Goal: Task Accomplishment & Management: Manage account settings

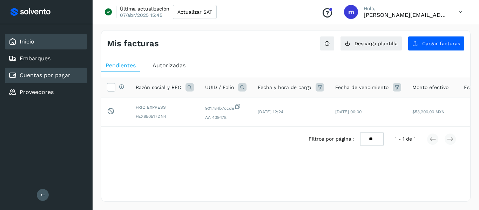
click at [34, 43] on link "Inicio" at bounding box center [27, 41] width 15 height 7
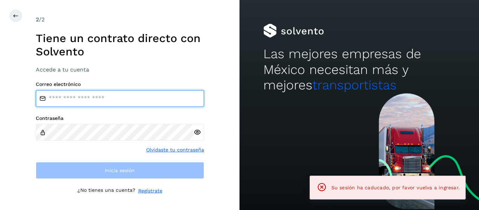
click at [105, 91] on input "email" at bounding box center [120, 98] width 168 height 17
type input "**********"
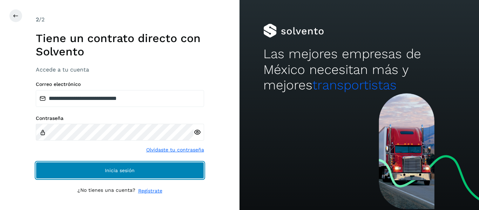
click at [110, 164] on button "Inicia sesión" at bounding box center [120, 170] width 168 height 17
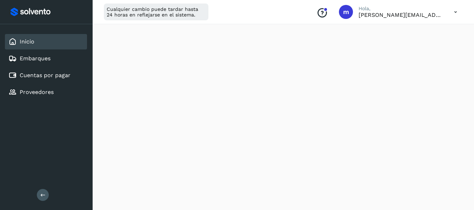
scroll to position [106, 0]
click at [62, 79] on link "Cuentas por pagar" at bounding box center [45, 75] width 51 height 7
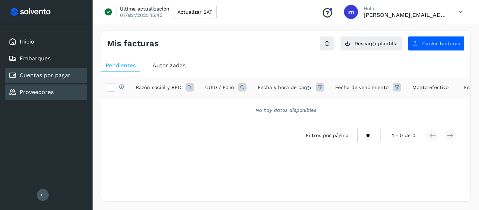
click at [48, 88] on div "Proveedores" at bounding box center [46, 92] width 82 height 15
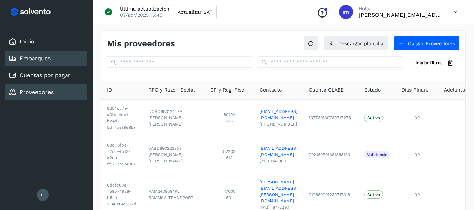
click at [42, 58] on link "Embarques" at bounding box center [35, 58] width 31 height 7
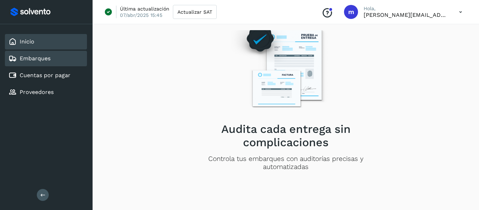
click at [32, 44] on link "Inicio" at bounding box center [27, 41] width 15 height 7
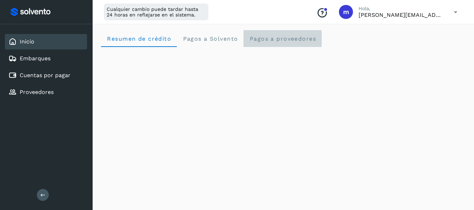
click at [276, 35] on span "Pagos a proveedores" at bounding box center [282, 38] width 67 height 7
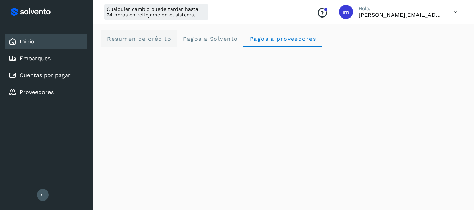
click at [153, 38] on span "Resumen de crédito" at bounding box center [139, 38] width 65 height 7
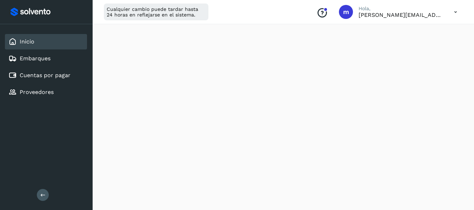
scroll to position [392, 0]
click at [33, 80] on div "Cuentas por pagar" at bounding box center [46, 75] width 82 height 15
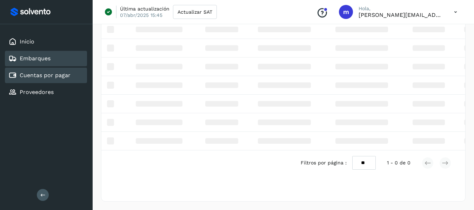
click at [35, 55] on link "Embarques" at bounding box center [35, 58] width 31 height 7
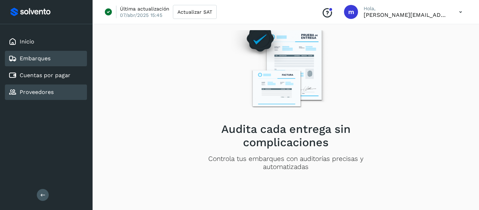
click at [37, 91] on link "Proveedores" at bounding box center [37, 92] width 34 height 7
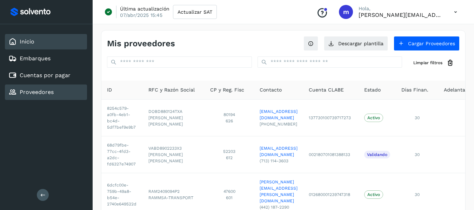
click at [29, 37] on div "Inicio" at bounding box center [46, 41] width 82 height 15
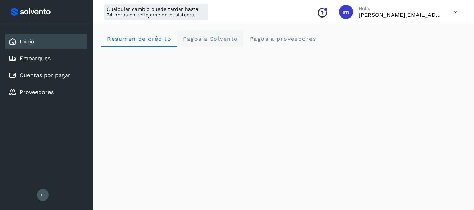
click at [213, 38] on span "Pagos a Solvento" at bounding box center [209, 38] width 55 height 7
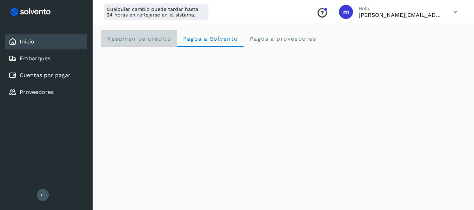
click at [148, 36] on span "Resumen de crédito" at bounding box center [139, 38] width 65 height 7
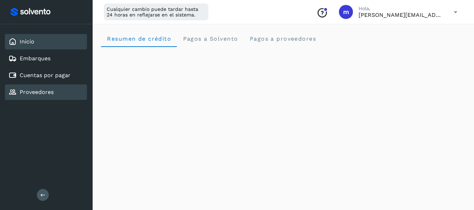
click at [59, 94] on div "Proveedores" at bounding box center [46, 92] width 82 height 15
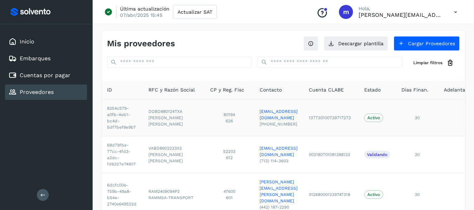
click at [427, 127] on td "30" at bounding box center [417, 117] width 42 height 37
click at [60, 80] on div "Cuentas por pagar" at bounding box center [46, 75] width 82 height 15
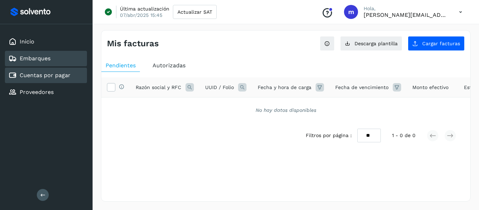
click at [48, 60] on link "Embarques" at bounding box center [35, 58] width 31 height 7
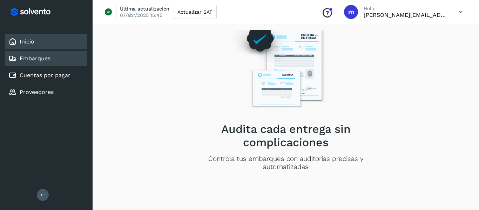
click at [59, 40] on div "Inicio" at bounding box center [46, 41] width 82 height 15
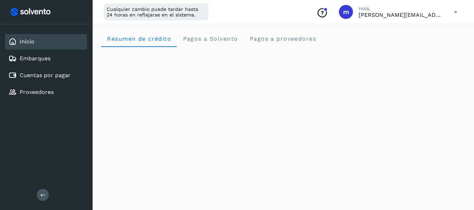
click at [459, 18] on icon at bounding box center [455, 12] width 14 height 14
click at [409, 35] on div "Documentación" at bounding box center [421, 31] width 84 height 13
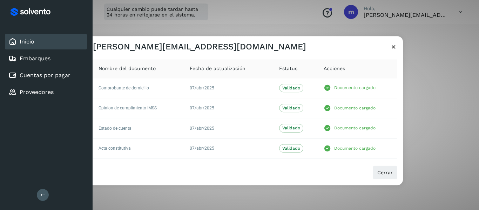
click at [394, 44] on icon at bounding box center [393, 46] width 7 height 7
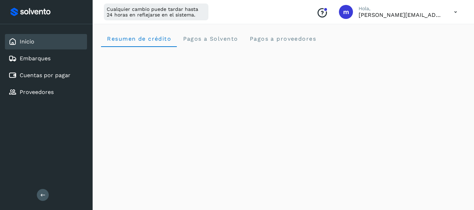
click at [32, 10] on div at bounding box center [46, 12] width 76 height 13
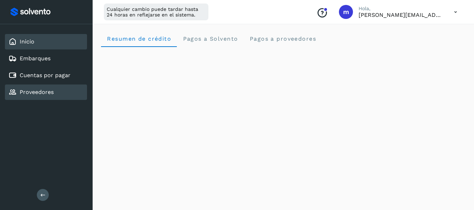
click at [36, 95] on link "Proveedores" at bounding box center [37, 92] width 34 height 7
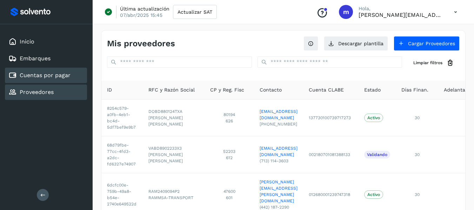
click at [42, 76] on link "Cuentas por pagar" at bounding box center [45, 75] width 51 height 7
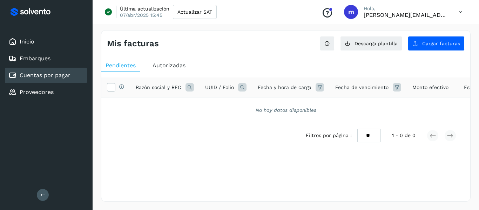
click at [167, 67] on span "Autorizadas" at bounding box center [169, 65] width 33 height 7
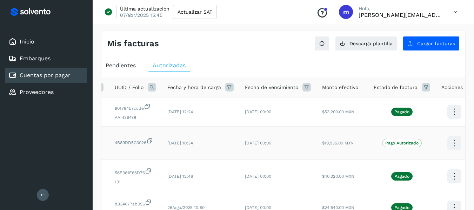
scroll to position [0, 85]
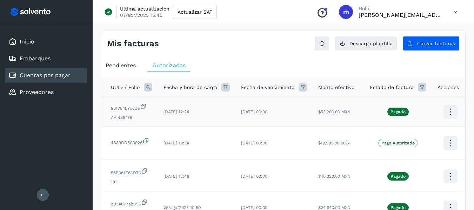
click at [443, 111] on icon at bounding box center [450, 112] width 16 height 16
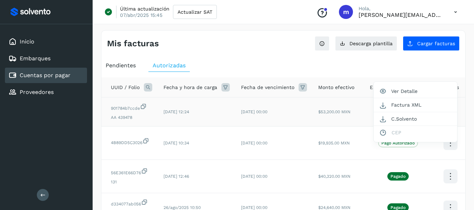
click at [335, 128] on div at bounding box center [237, 105] width 474 height 210
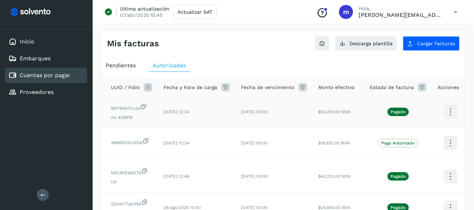
click at [448, 111] on icon at bounding box center [450, 112] width 16 height 16
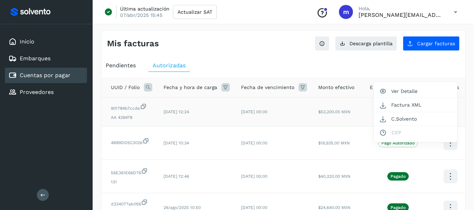
click at [203, 177] on div at bounding box center [237, 105] width 474 height 210
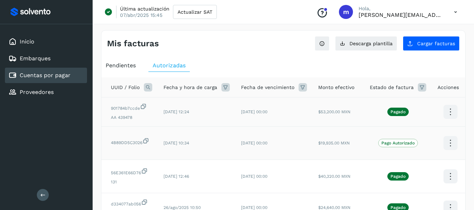
click at [272, 140] on td "[DATE] 00:00" at bounding box center [273, 143] width 77 height 33
click at [444, 135] on icon at bounding box center [450, 143] width 16 height 16
click at [339, 139] on div at bounding box center [237, 105] width 474 height 210
